Goal: Obtain resource: Download file/media

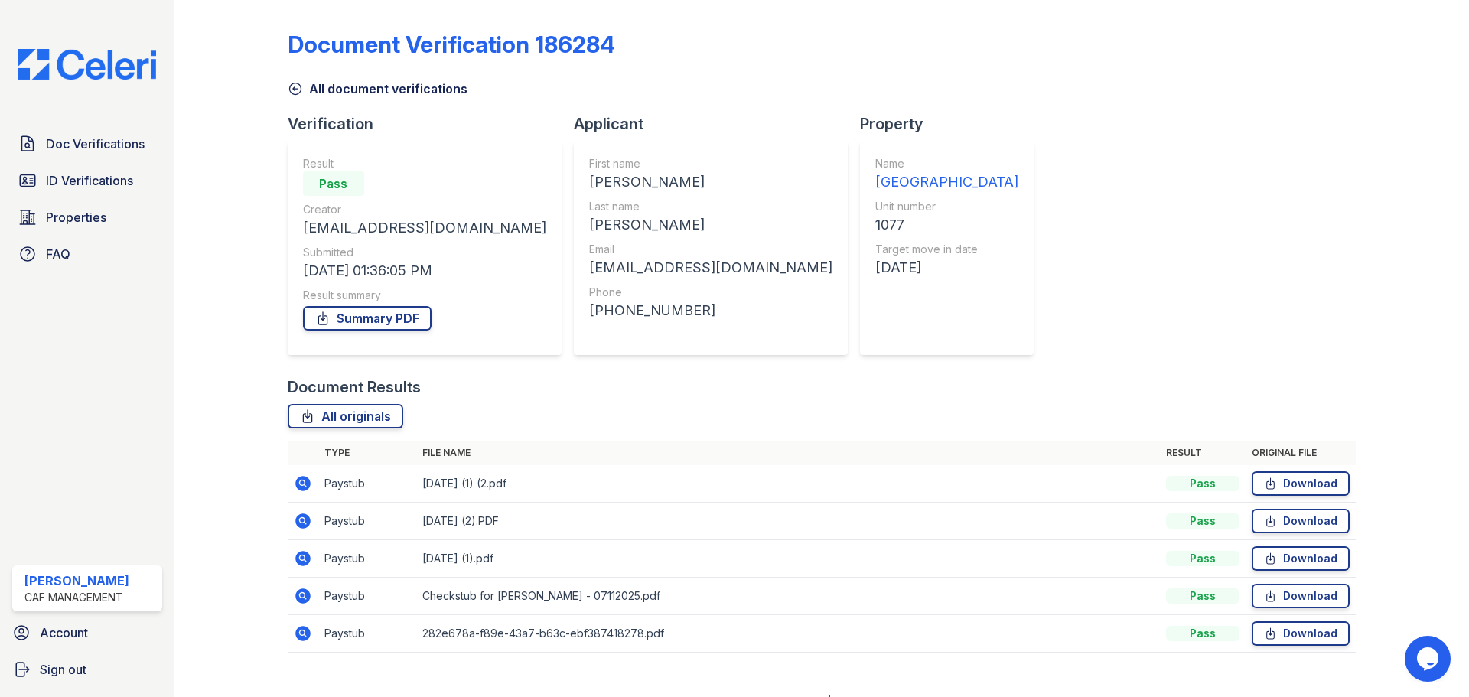
click at [308, 523] on icon at bounding box center [302, 520] width 15 height 15
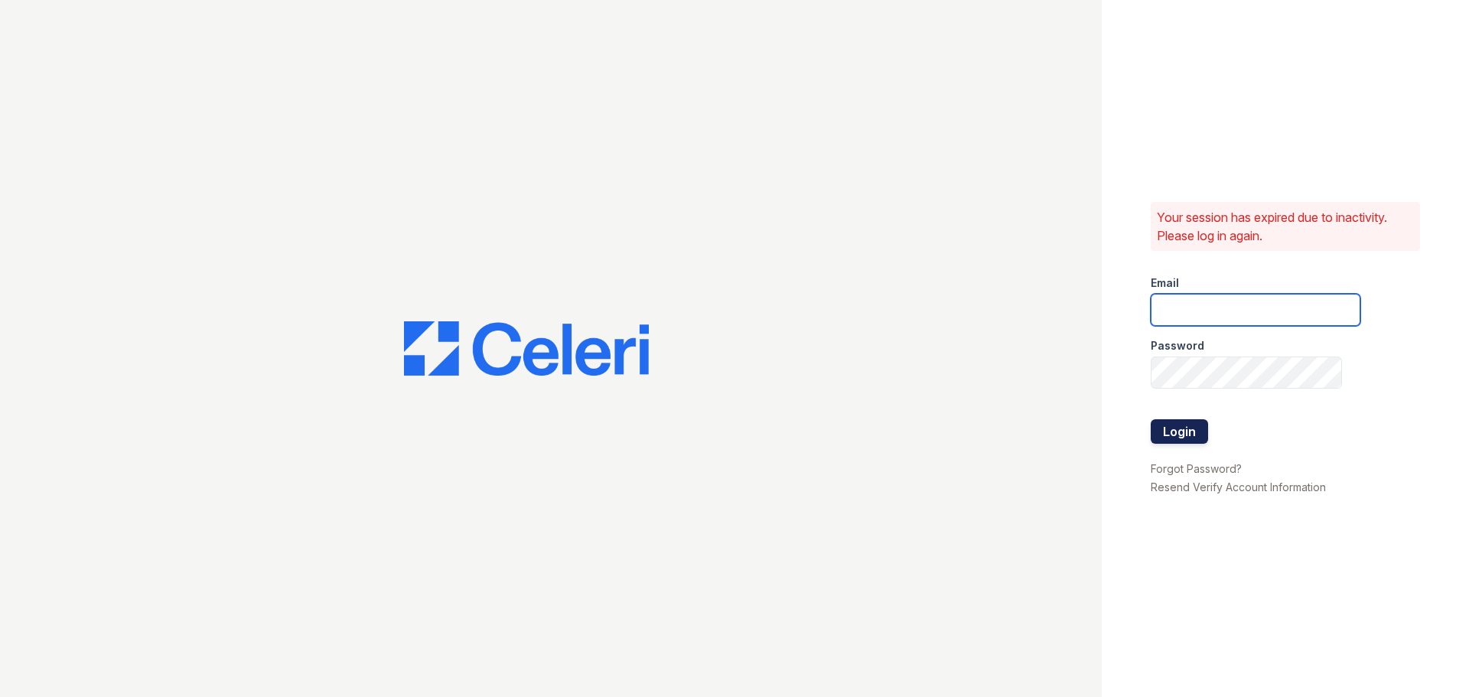
type input "greentree.pm@cafmanagement.com"
click at [1187, 438] on button "Login" at bounding box center [1179, 431] width 57 height 24
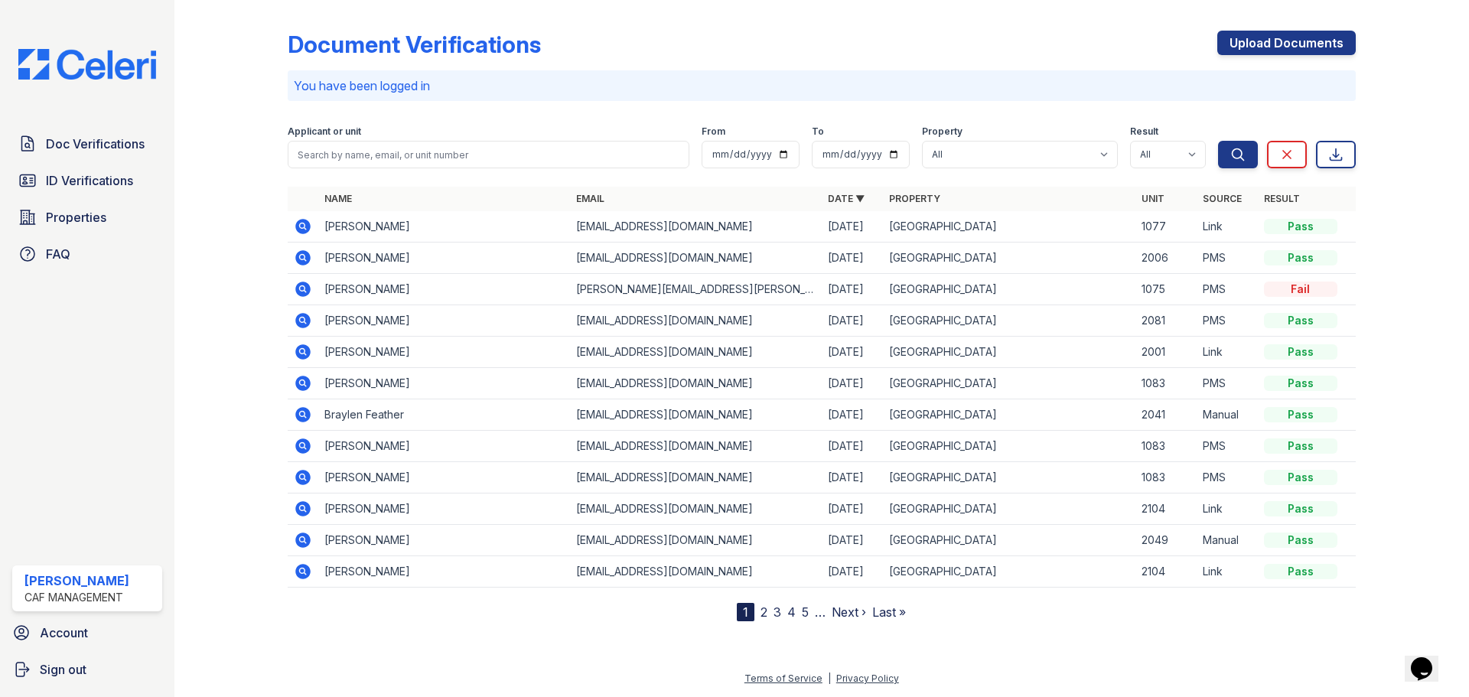
click at [301, 228] on icon at bounding box center [303, 226] width 18 height 18
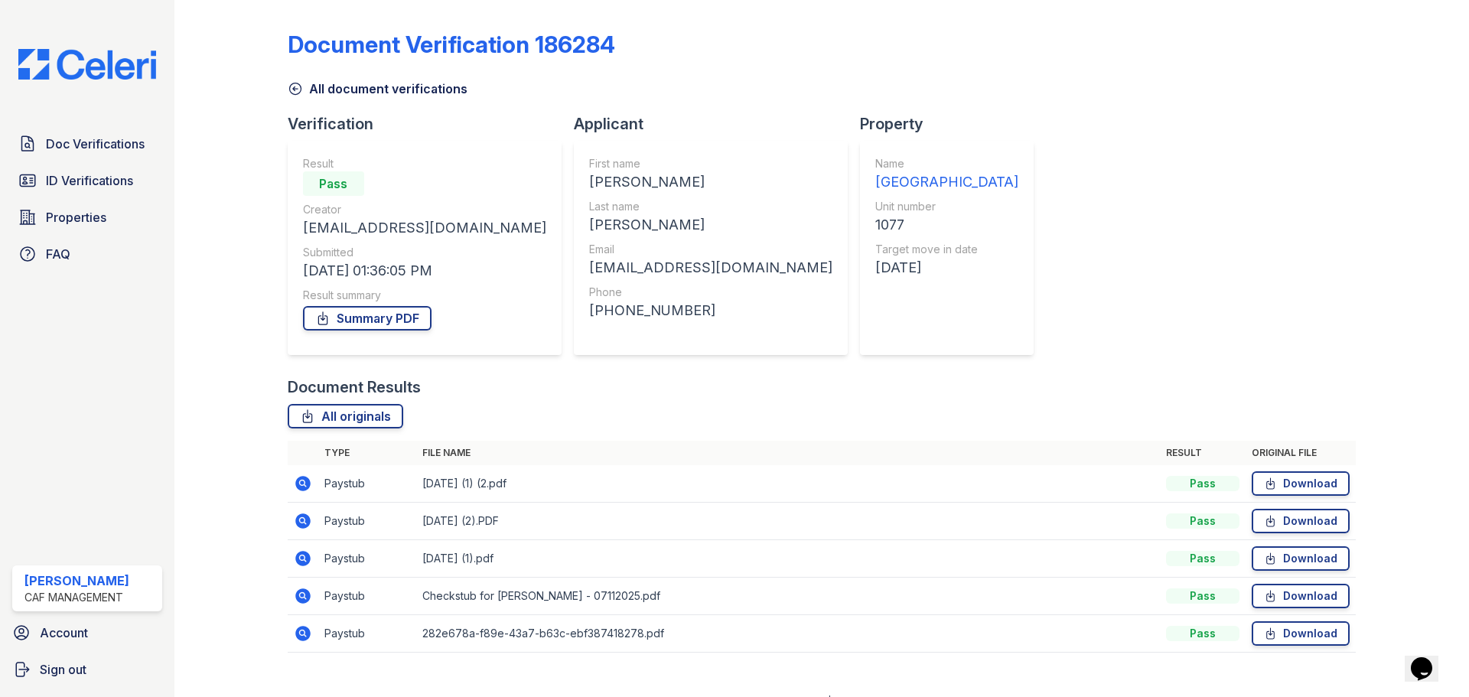
click at [307, 523] on icon at bounding box center [302, 520] width 15 height 15
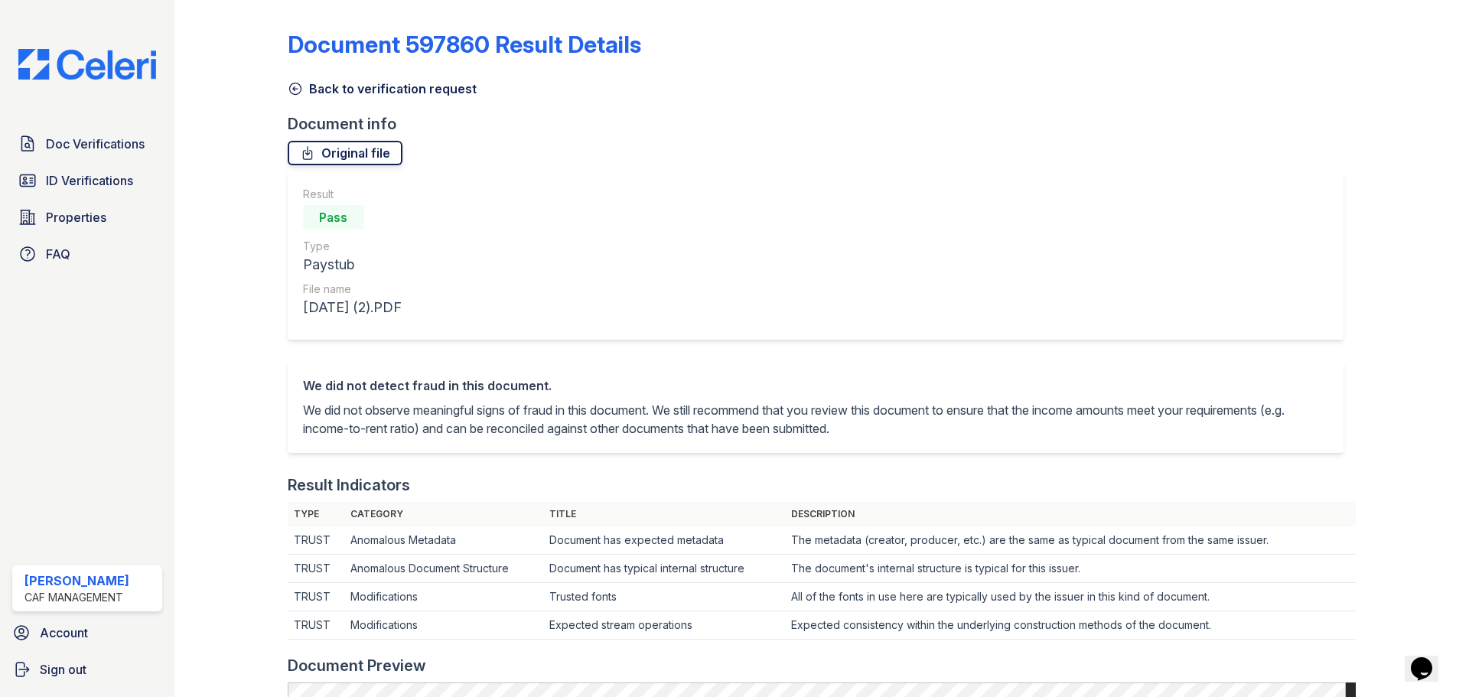
click at [362, 158] on link "Original file" at bounding box center [345, 153] width 115 height 24
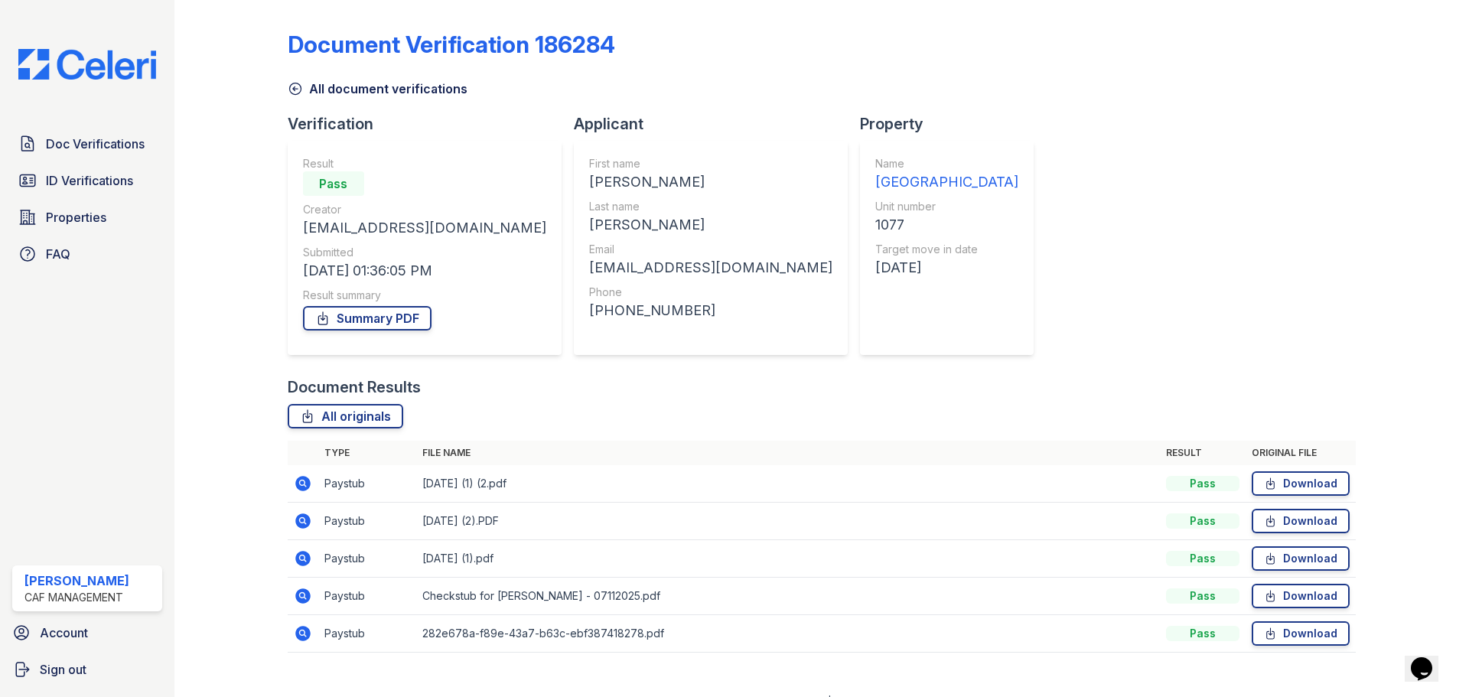
click at [308, 562] on icon at bounding box center [302, 558] width 15 height 15
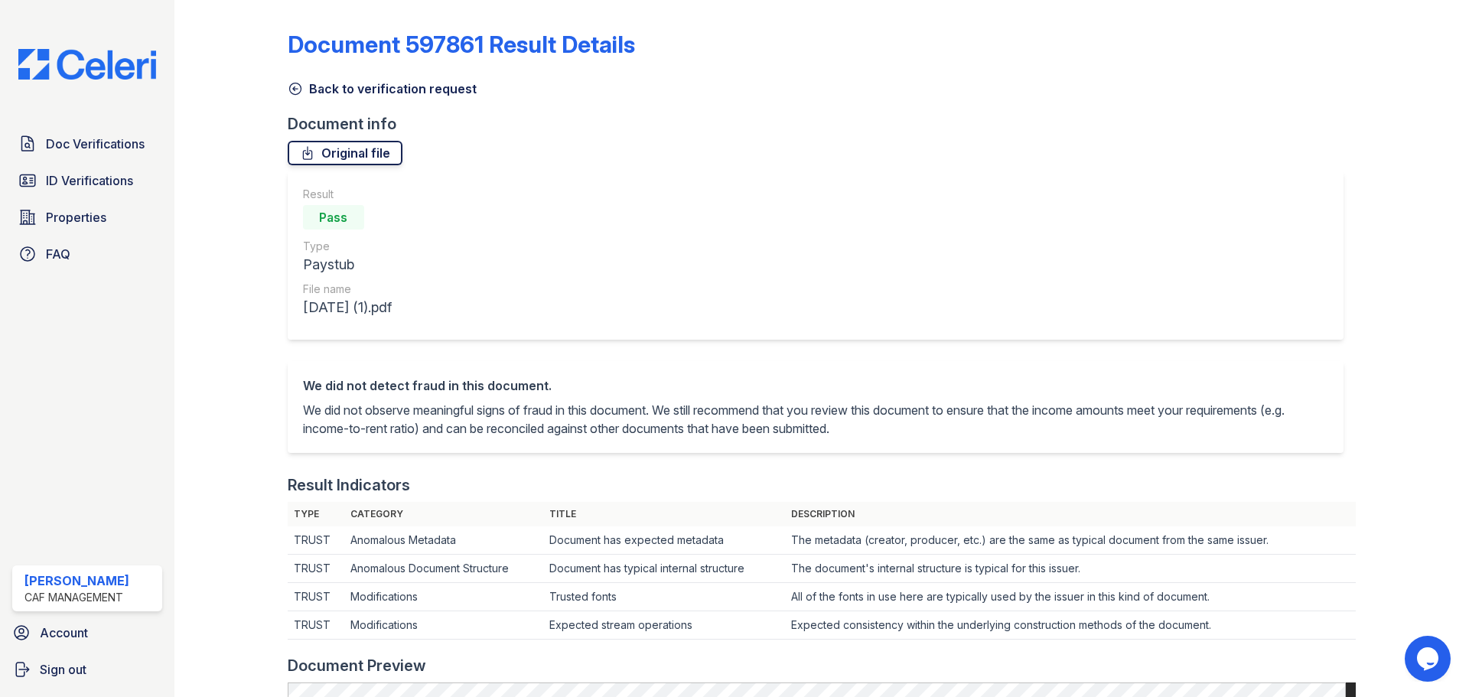
click at [362, 149] on link "Original file" at bounding box center [345, 153] width 115 height 24
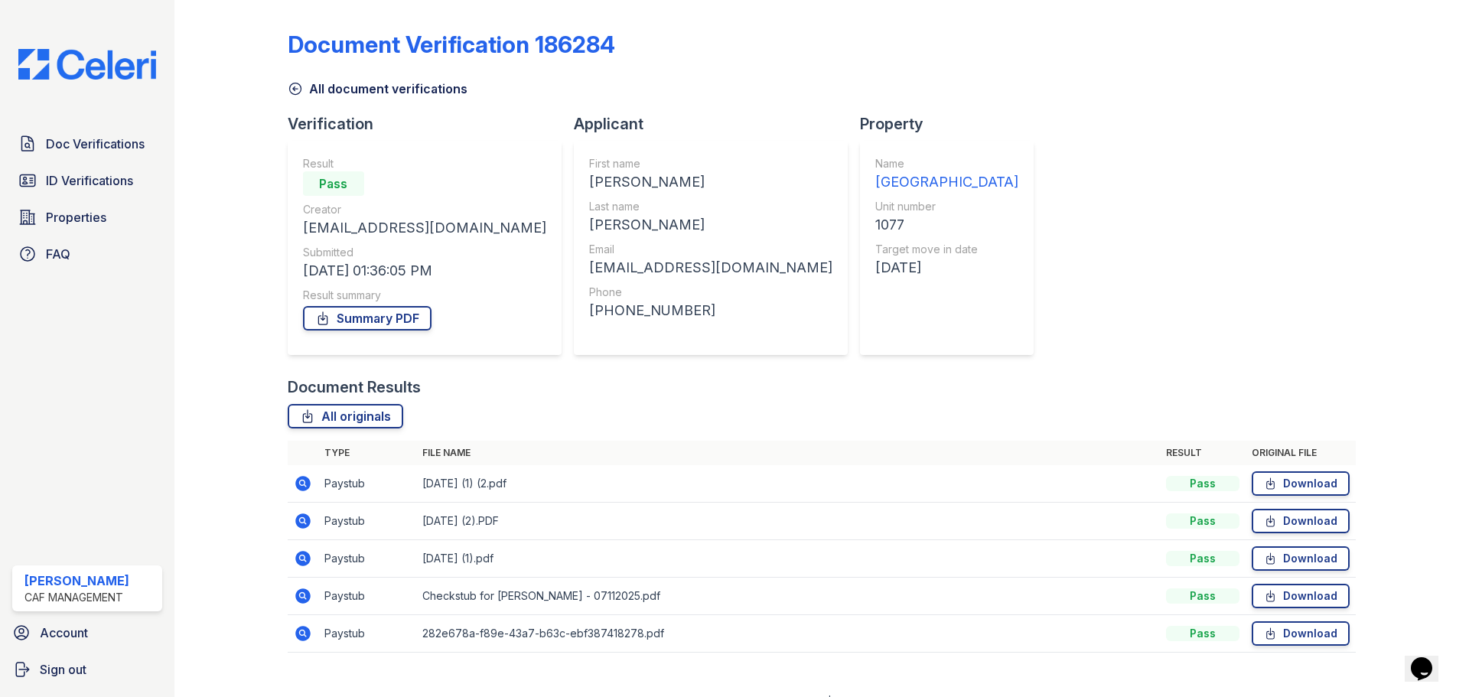
click at [300, 600] on icon at bounding box center [302, 595] width 15 height 15
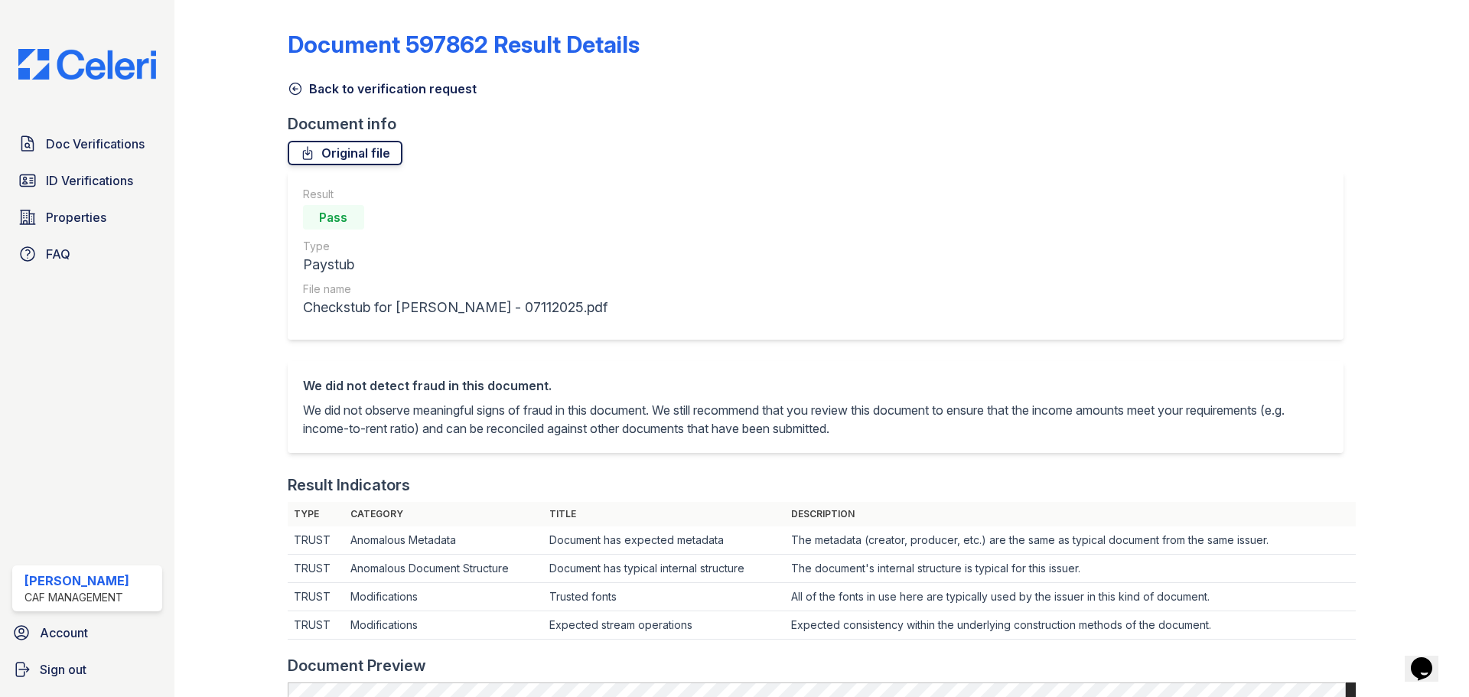
click at [316, 157] on link "Original file" at bounding box center [345, 153] width 115 height 24
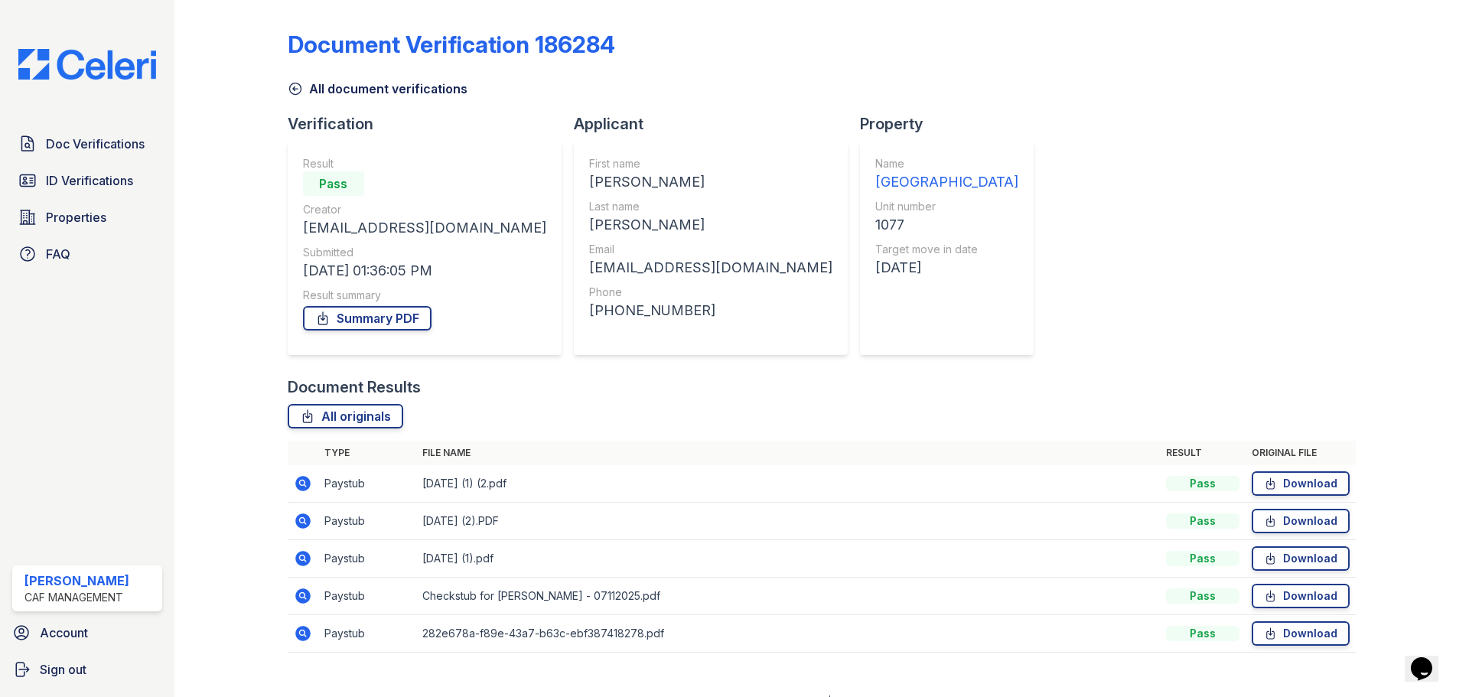
click at [302, 634] on icon at bounding box center [302, 632] width 4 height 4
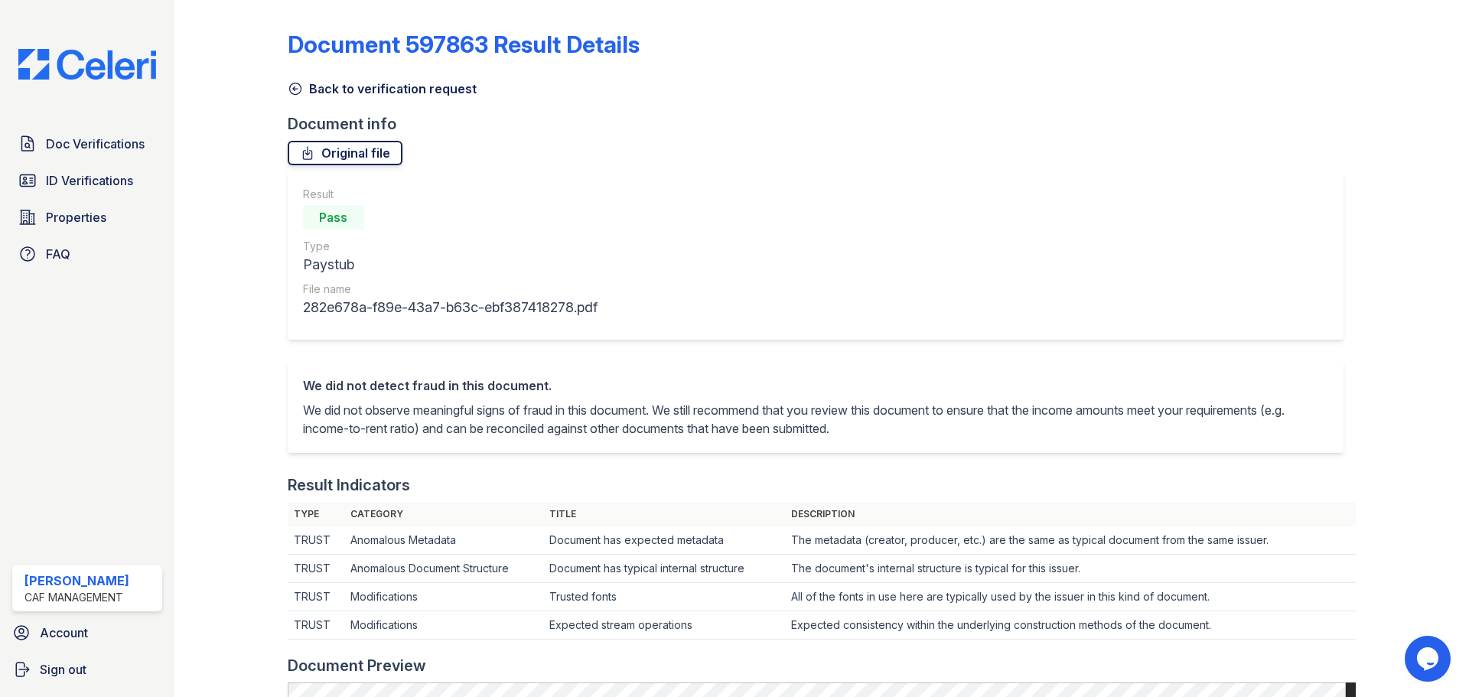
click at [347, 153] on link "Original file" at bounding box center [345, 153] width 115 height 24
